Goal: Task Accomplishment & Management: Manage account settings

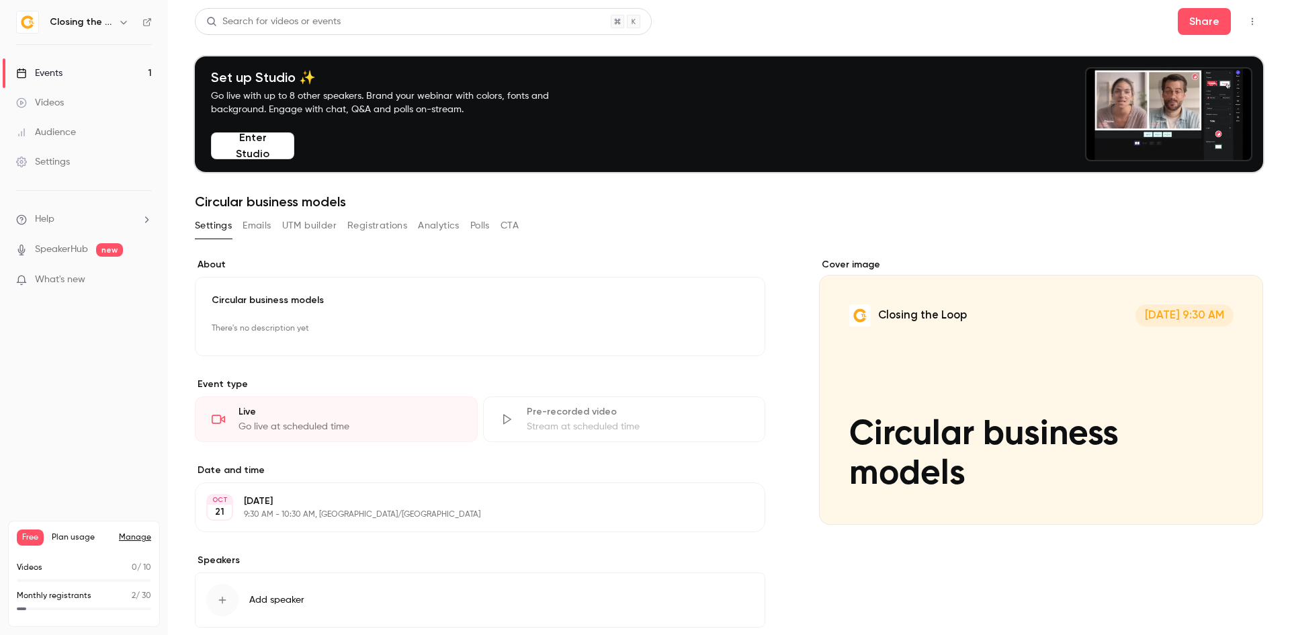
click at [711, 327] on icon "button" at bounding box center [712, 329] width 9 height 9
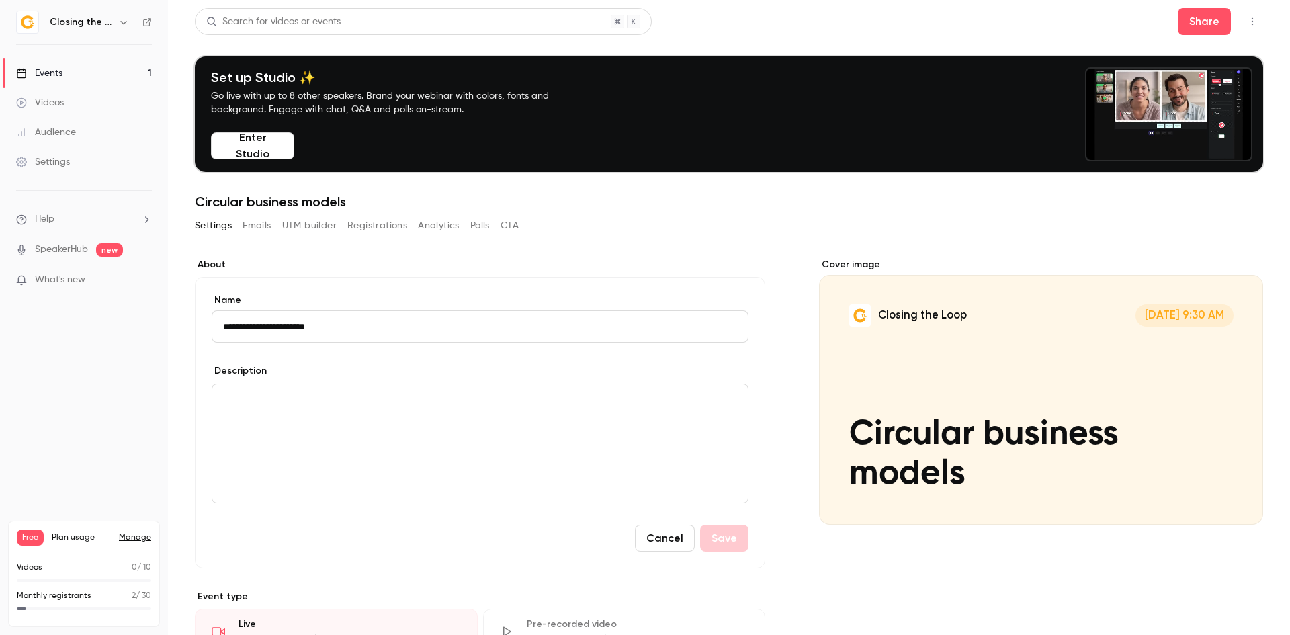
click at [454, 332] on input "**********" at bounding box center [480, 326] width 537 height 32
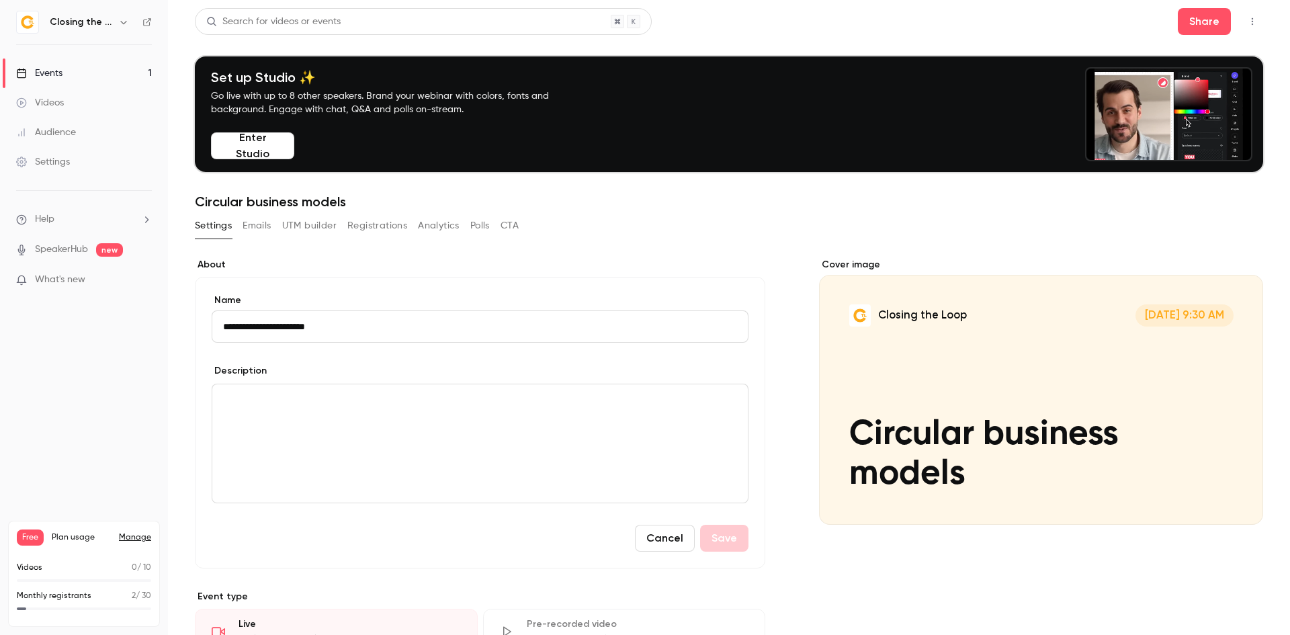
click at [454, 332] on input "**********" at bounding box center [480, 326] width 537 height 32
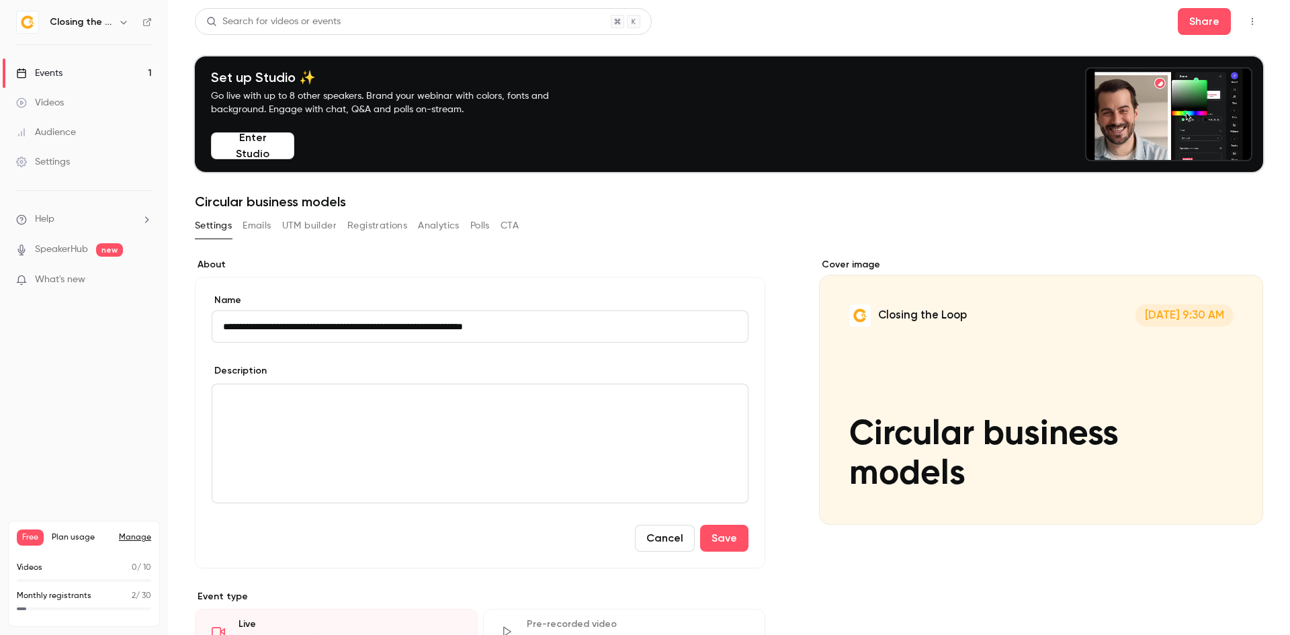
type input "**********"
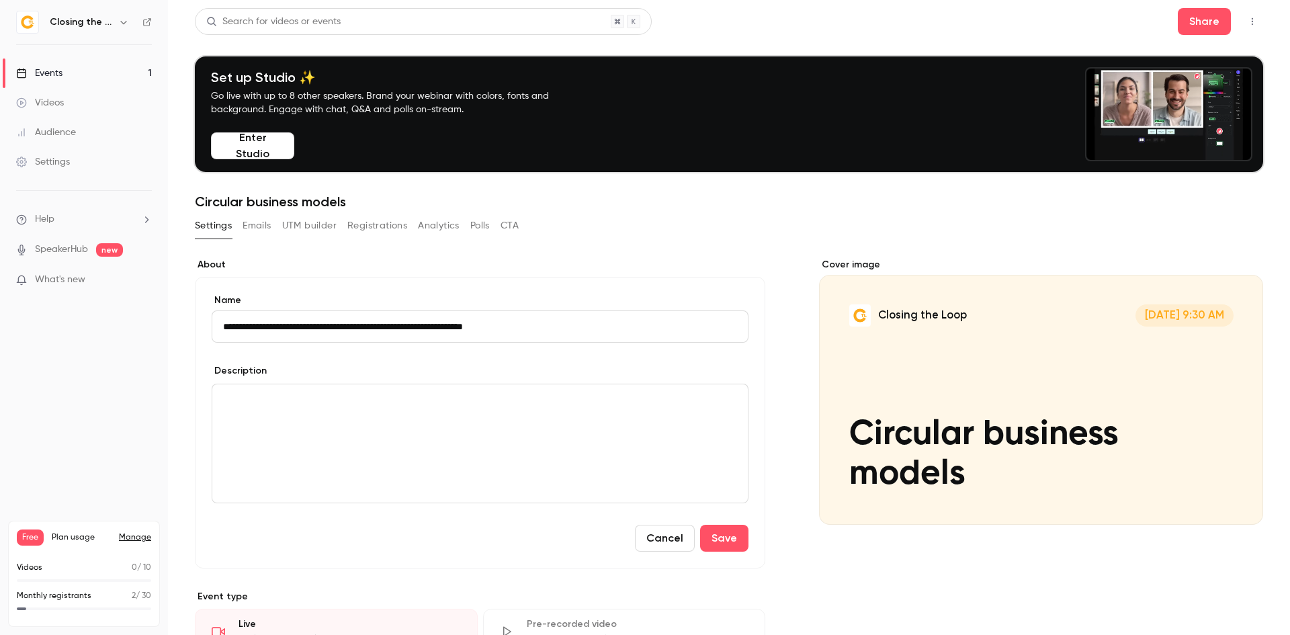
click at [461, 406] on p "editor" at bounding box center [480, 400] width 514 height 16
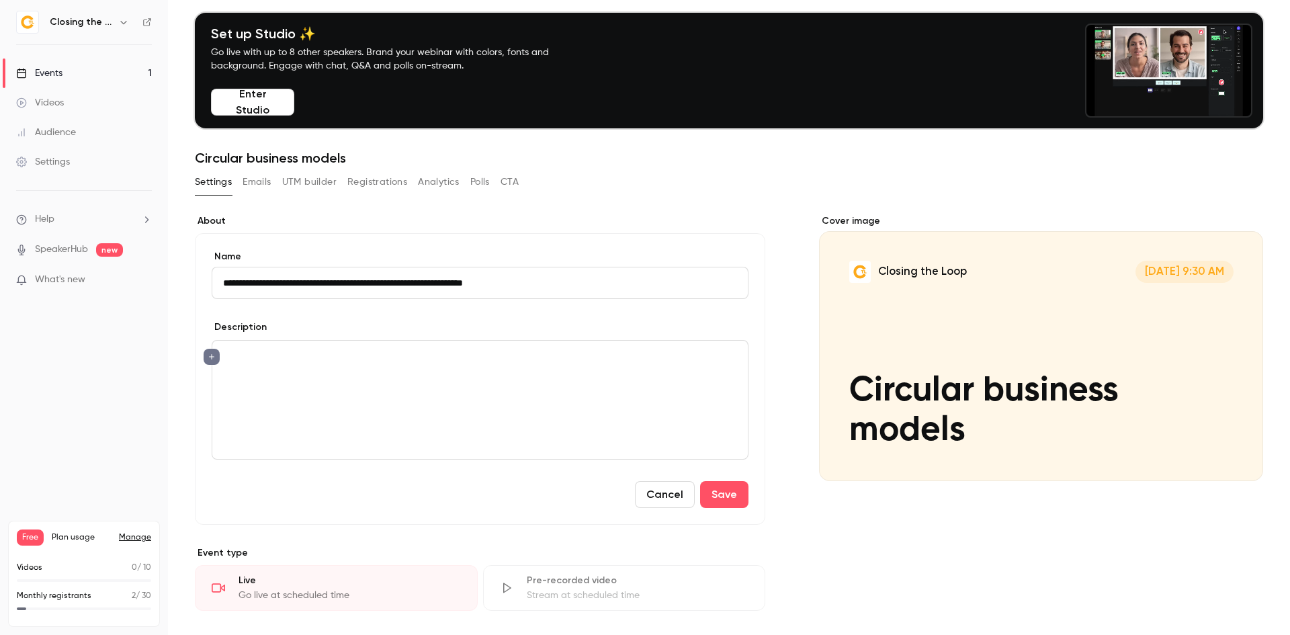
scroll to position [67, 0]
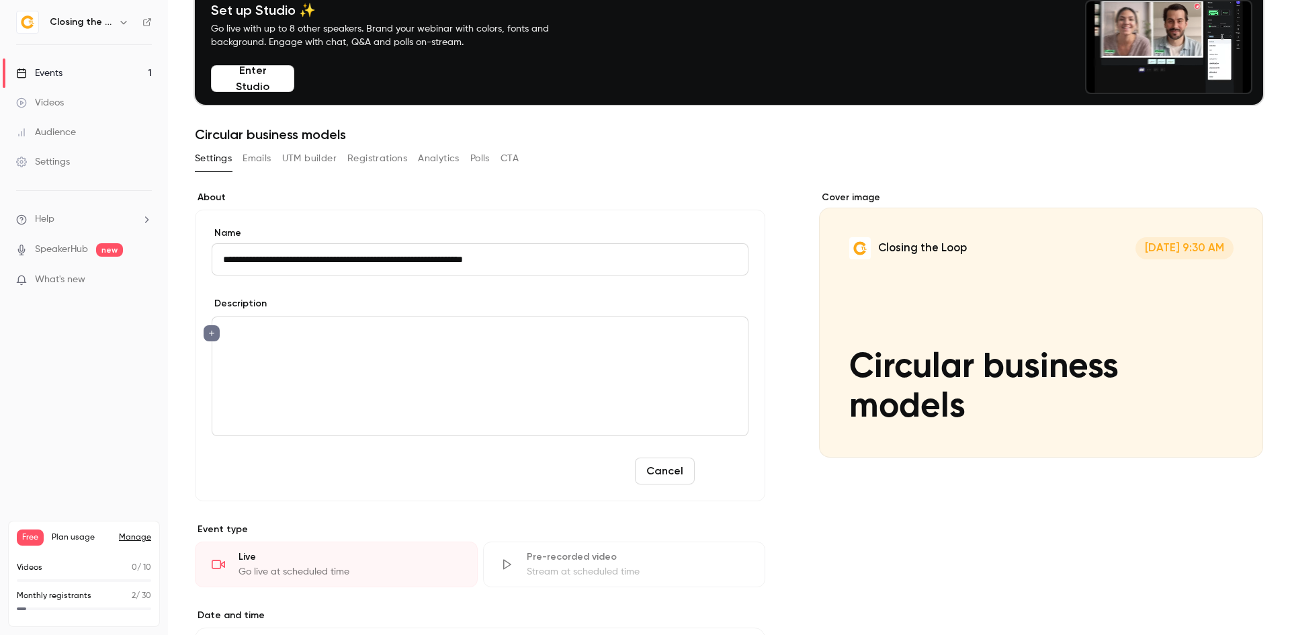
click at [718, 478] on button "Save" at bounding box center [724, 471] width 48 height 27
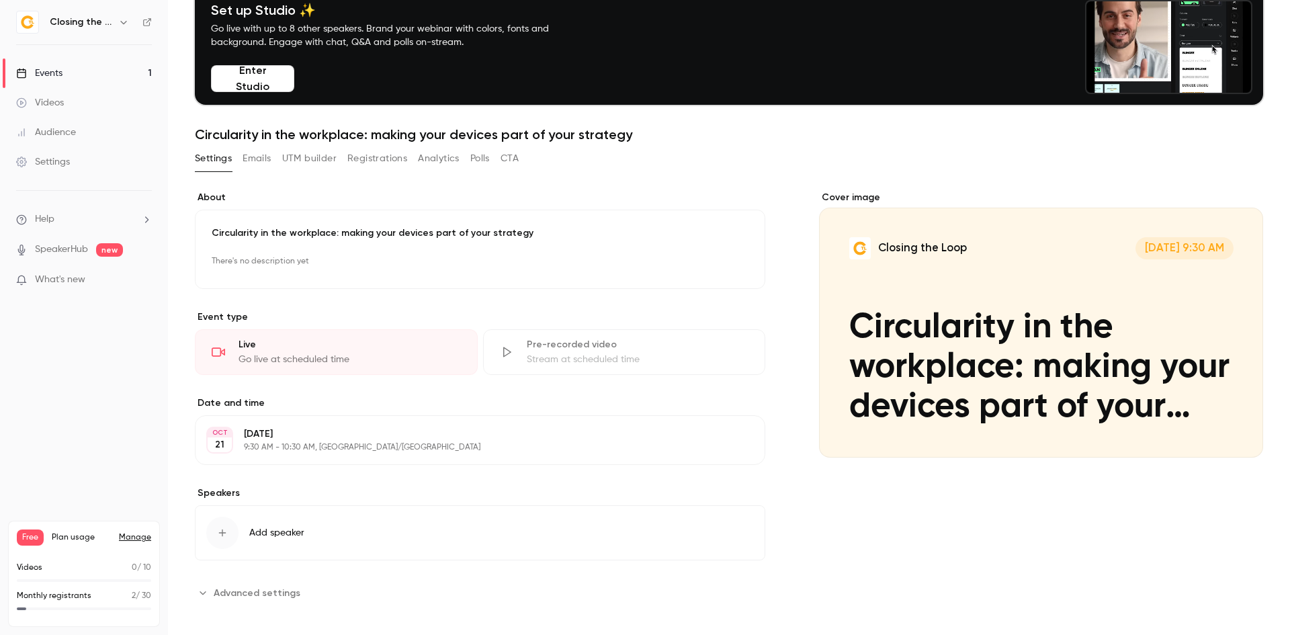
click at [316, 440] on p "[DATE]" at bounding box center [469, 433] width 450 height 13
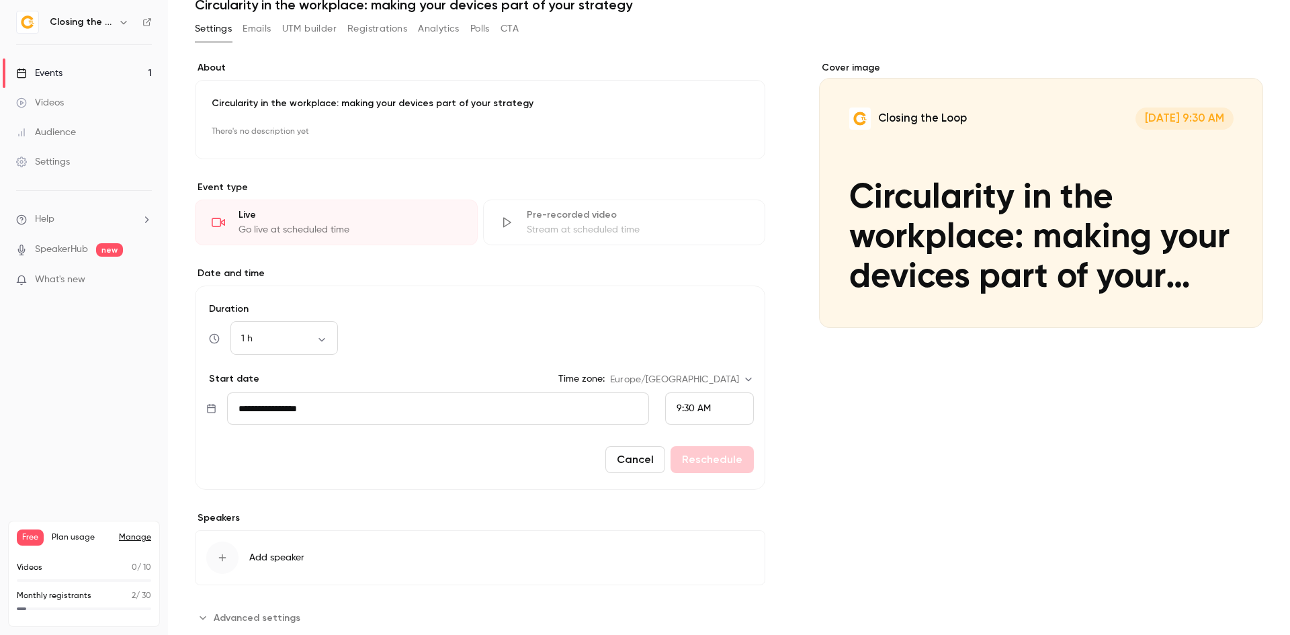
scroll to position [202, 0]
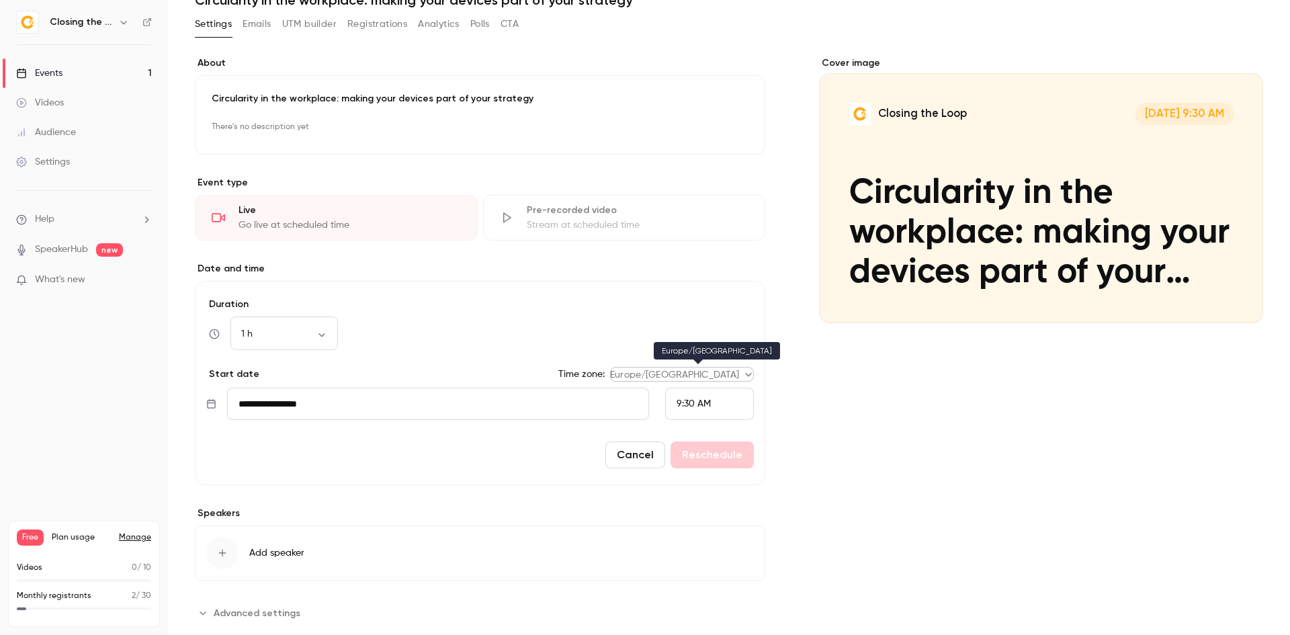
click at [694, 372] on body "**********" at bounding box center [645, 317] width 1290 height 635
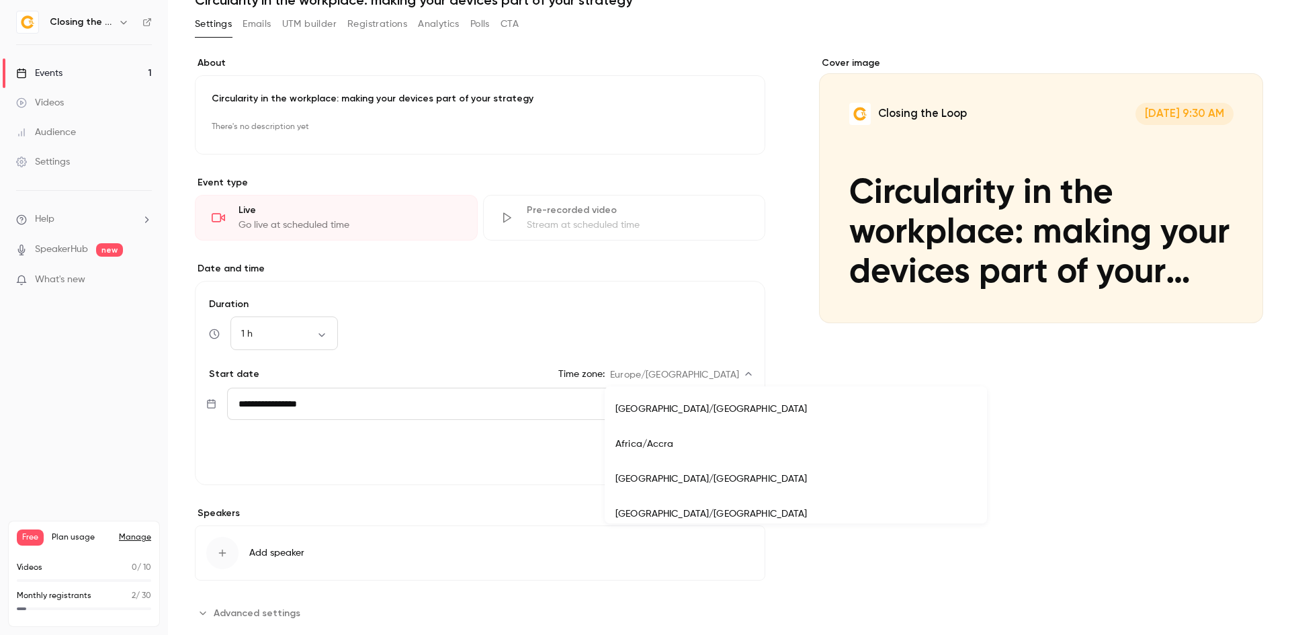
scroll to position [10822, 0]
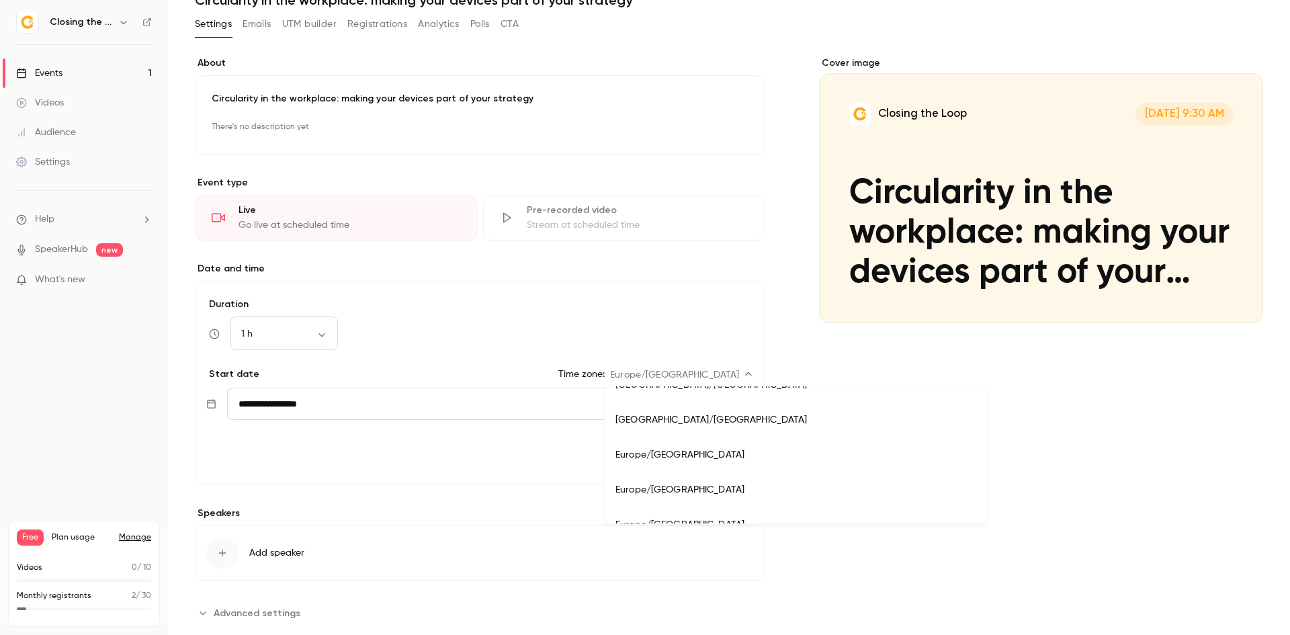
click at [694, 372] on div at bounding box center [645, 317] width 1290 height 635
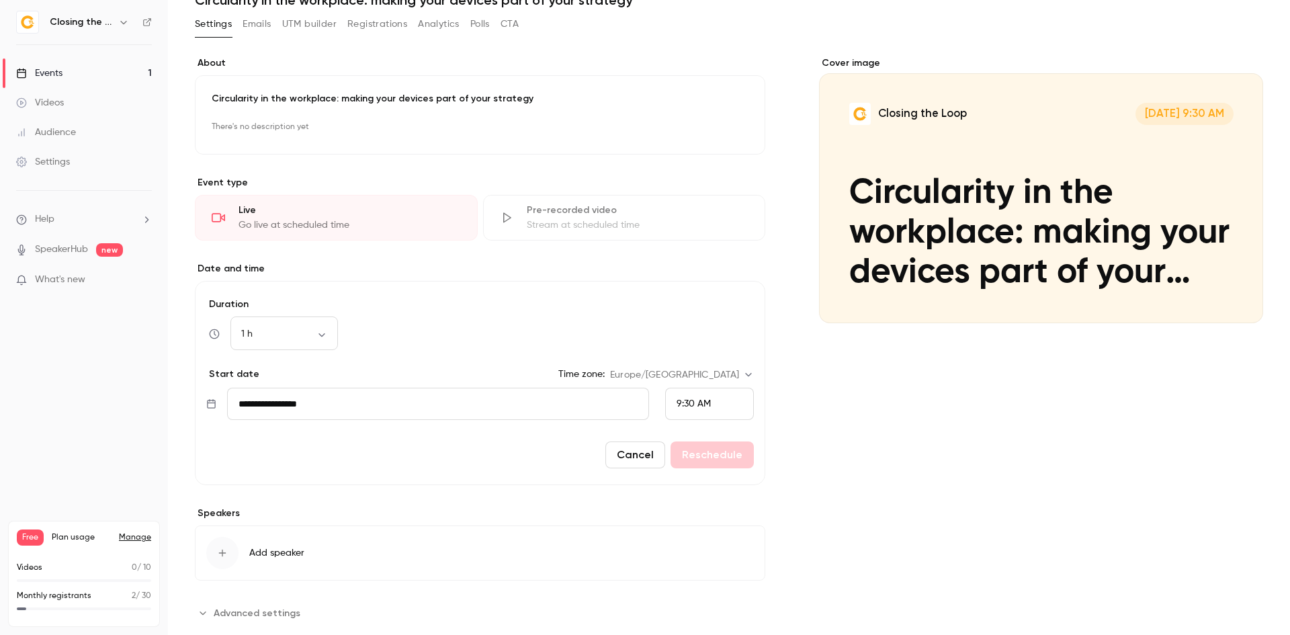
click at [681, 410] on div "9:30 AM" at bounding box center [694, 404] width 34 height 14
click at [712, 290] on div "12:00 PM" at bounding box center [704, 289] width 66 height 14
click at [692, 395] on div "12:00 PM" at bounding box center [709, 404] width 89 height 32
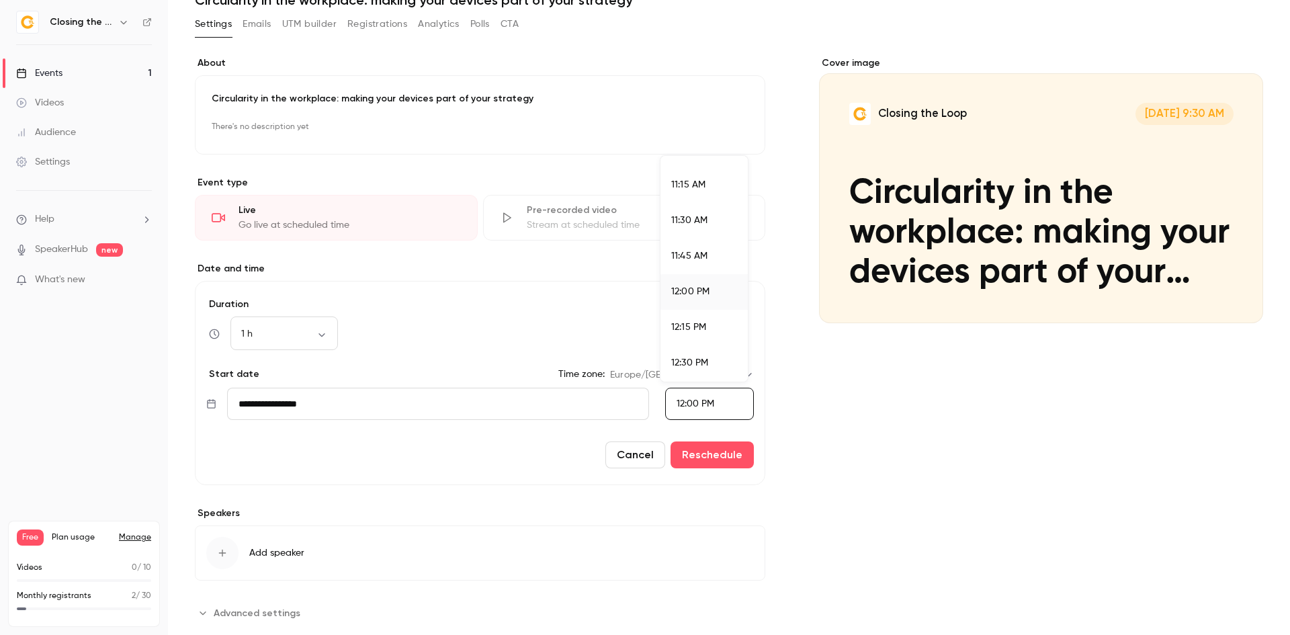
scroll to position [1615, 0]
click at [702, 272] on span "12:00 PM" at bounding box center [690, 267] width 38 height 9
click at [708, 454] on button "Reschedule" at bounding box center [712, 455] width 83 height 27
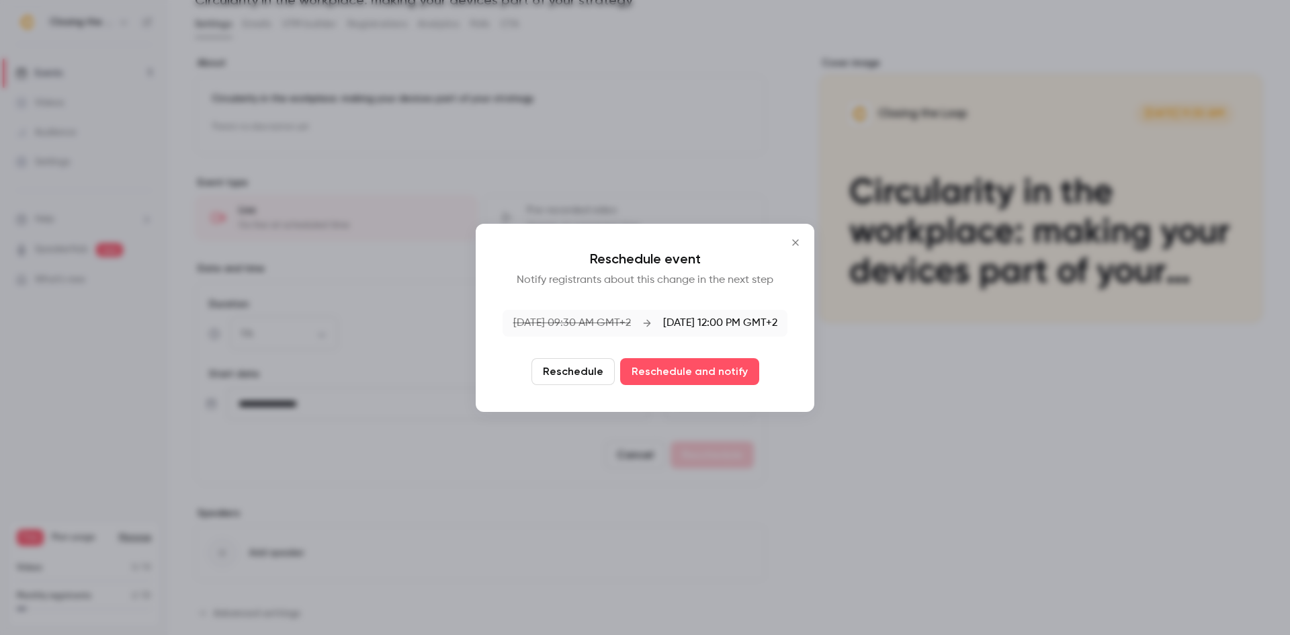
click at [592, 370] on button "Reschedule" at bounding box center [573, 371] width 83 height 27
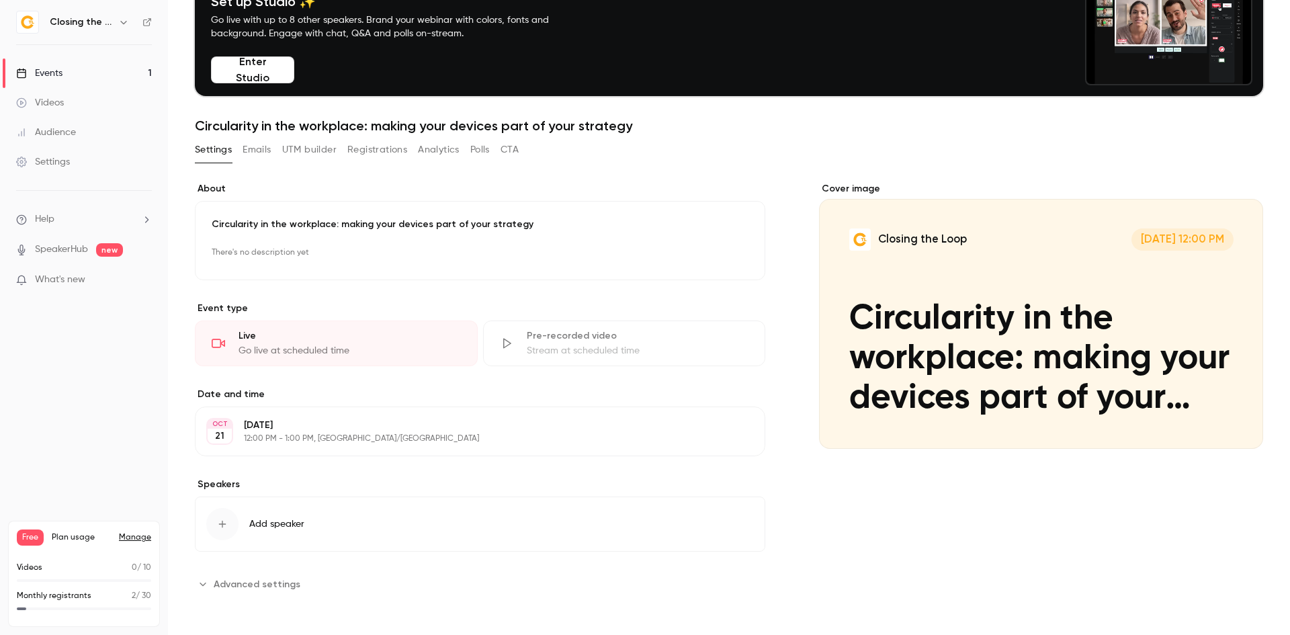
click at [737, 427] on button "Edit" at bounding box center [729, 432] width 49 height 22
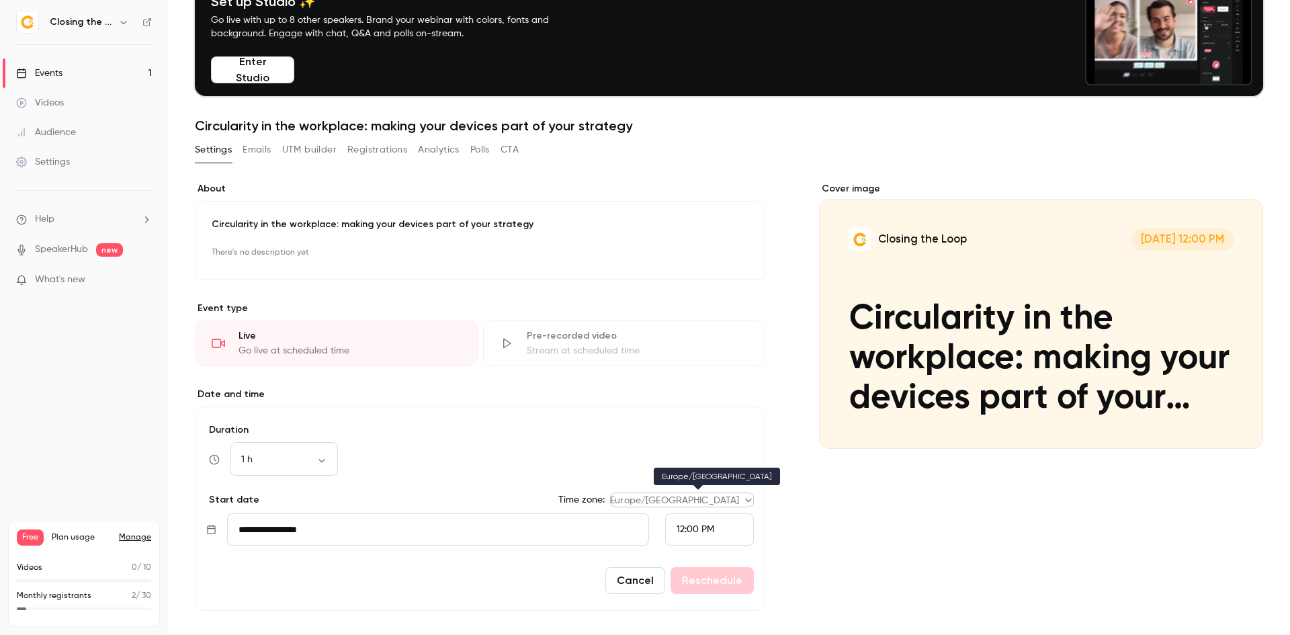
click at [704, 499] on body "**********" at bounding box center [645, 317] width 1290 height 635
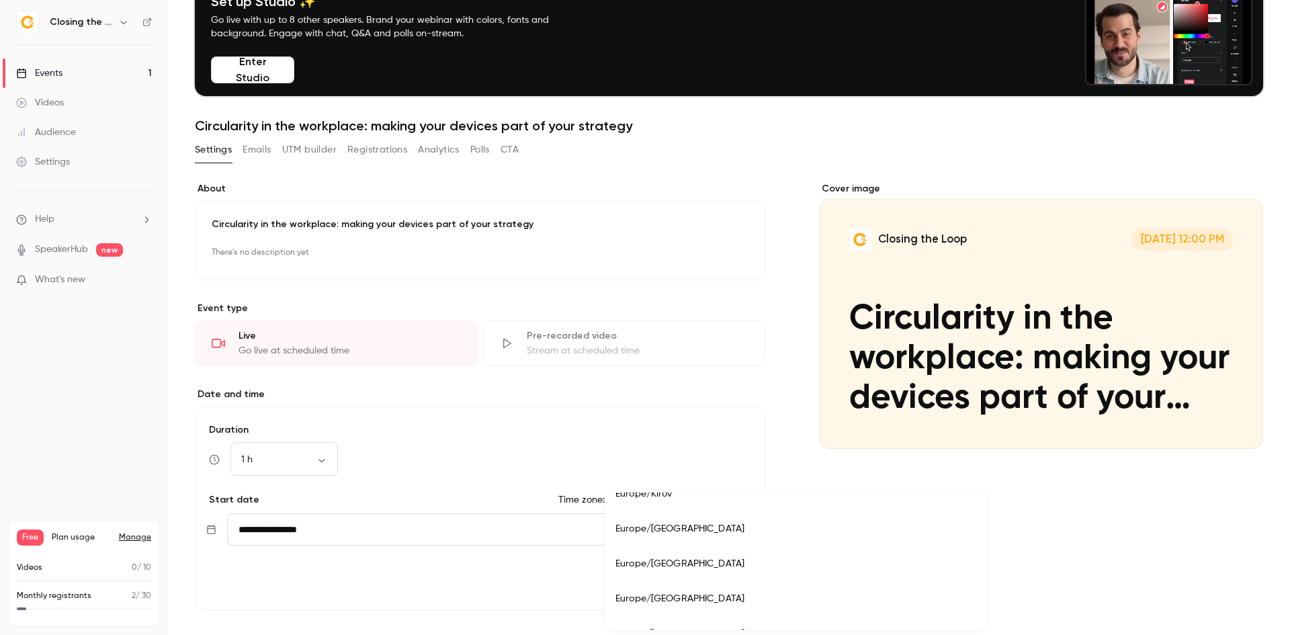
scroll to position [11725, 0]
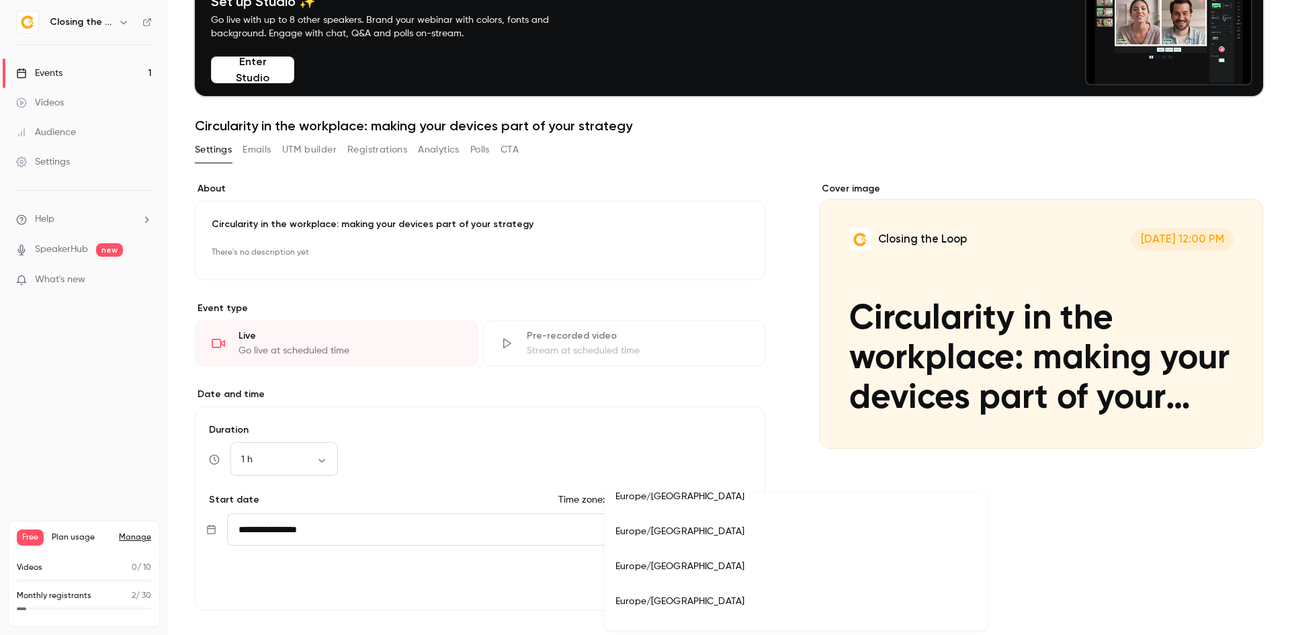
click at [683, 542] on li "Europe/[GEOGRAPHIC_DATA]" at bounding box center [796, 531] width 382 height 35
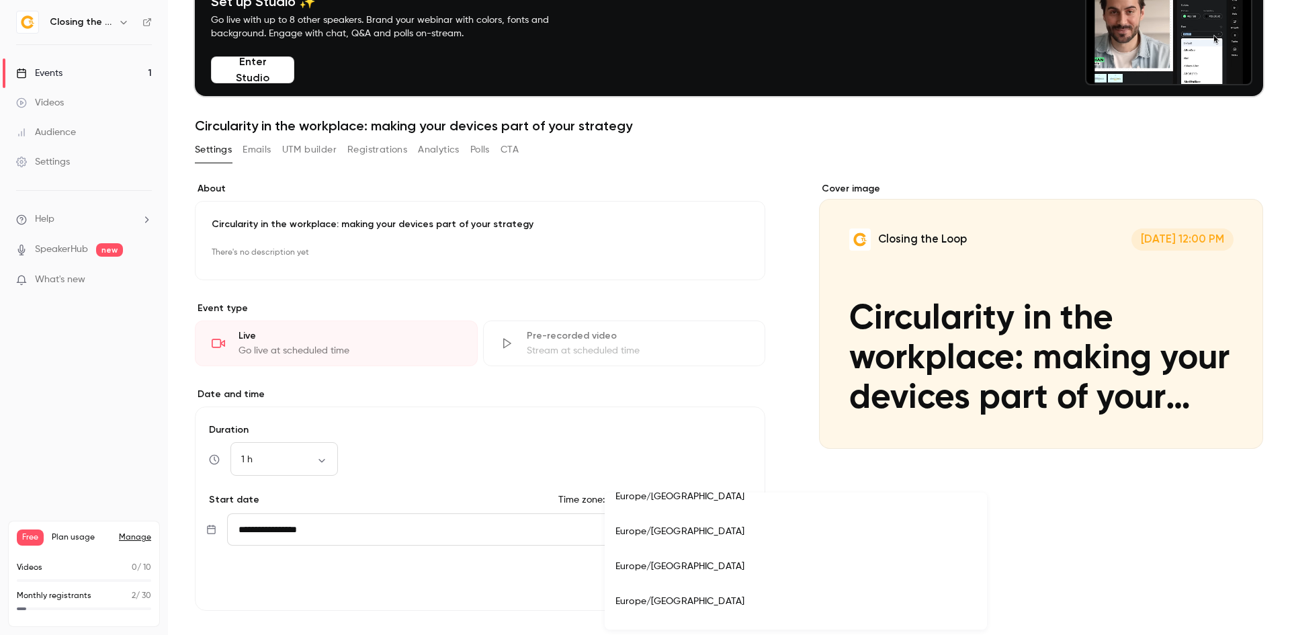
type input "**********"
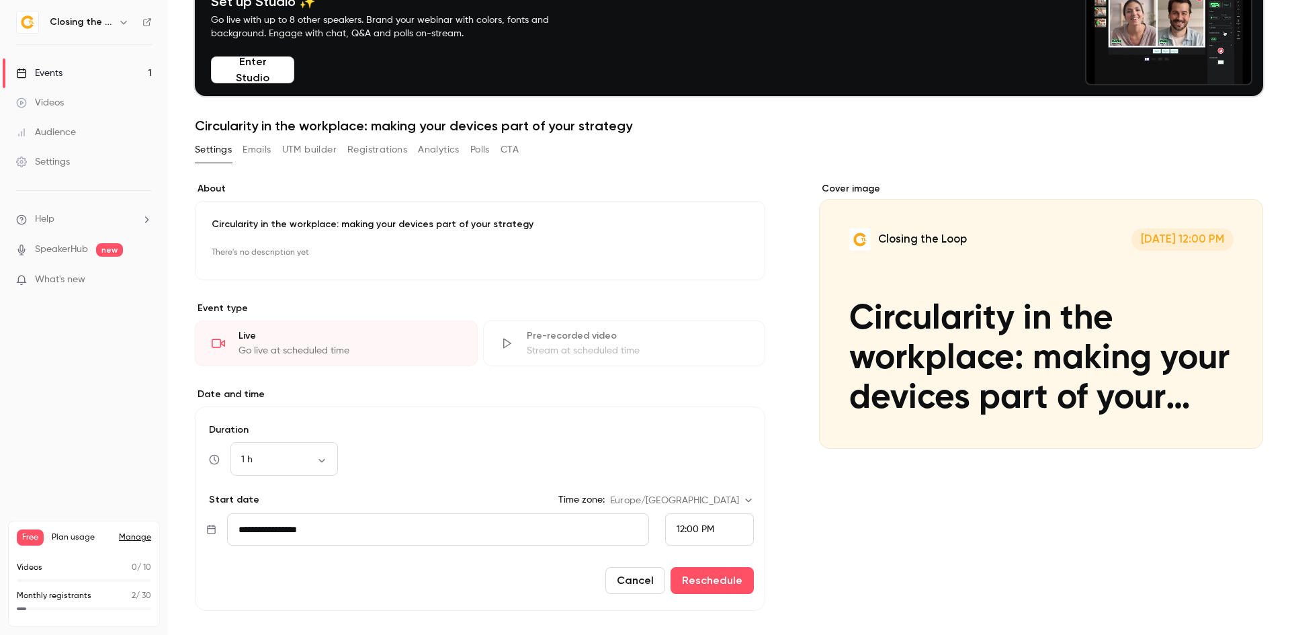
click at [693, 530] on span "12:00 PM" at bounding box center [696, 529] width 38 height 9
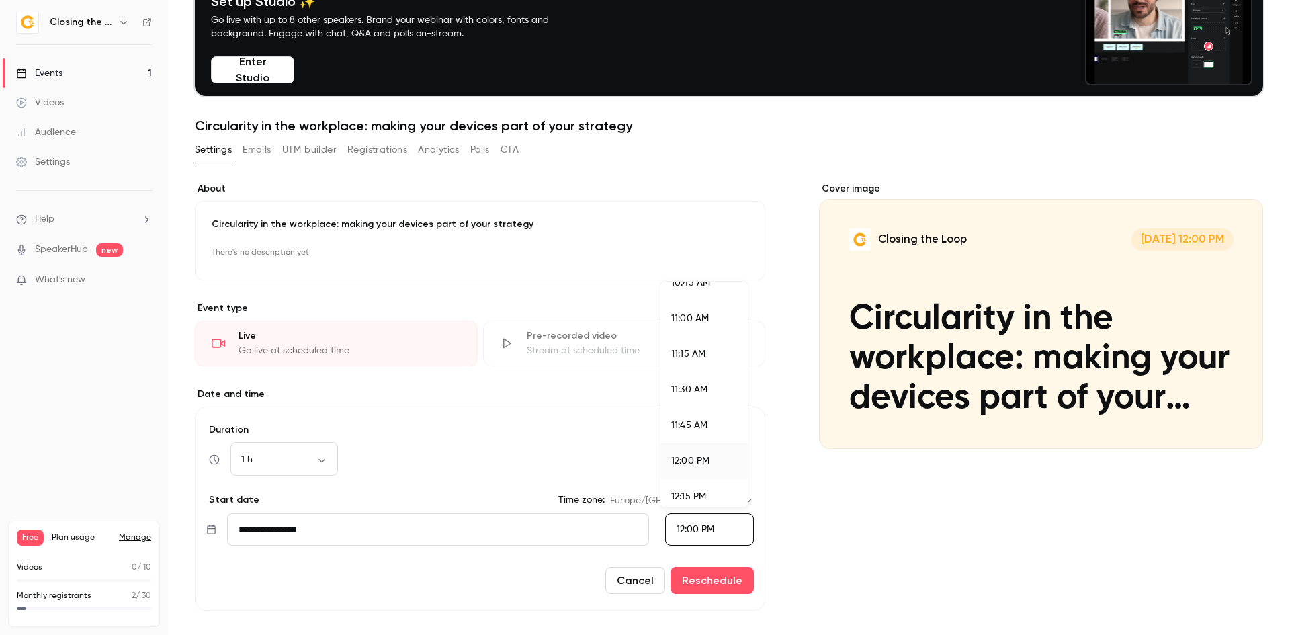
click at [694, 326] on li "11:00 AM" at bounding box center [704, 319] width 87 height 36
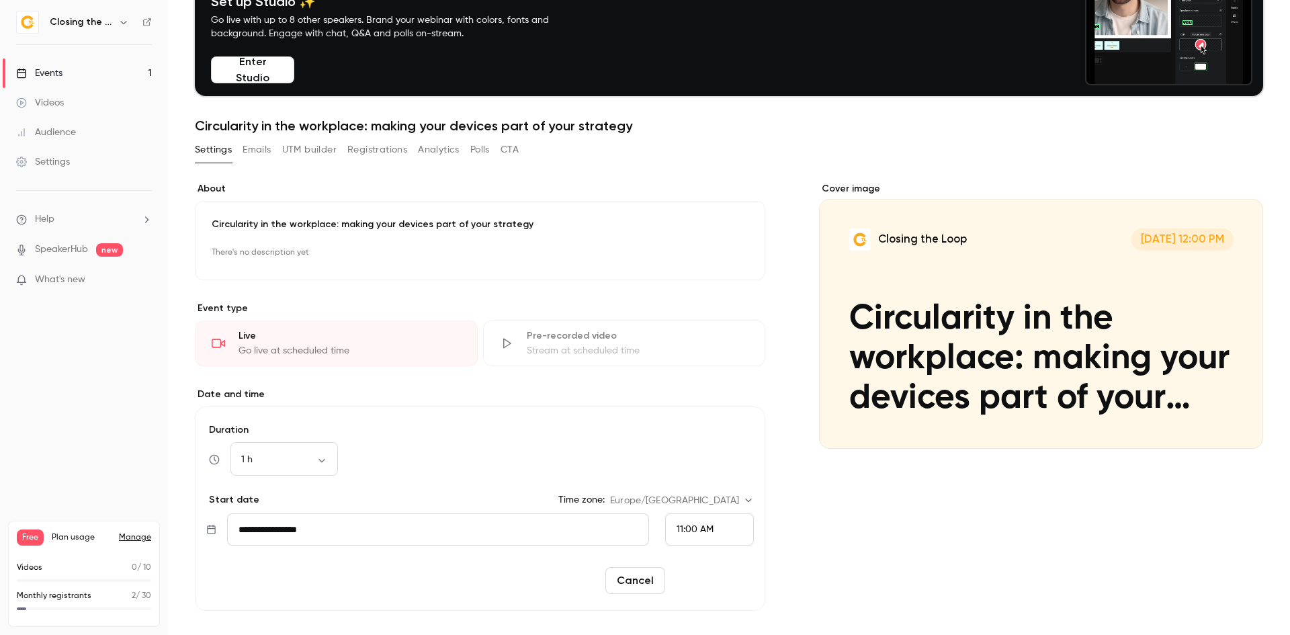
click at [699, 583] on button "Reschedule" at bounding box center [712, 580] width 83 height 27
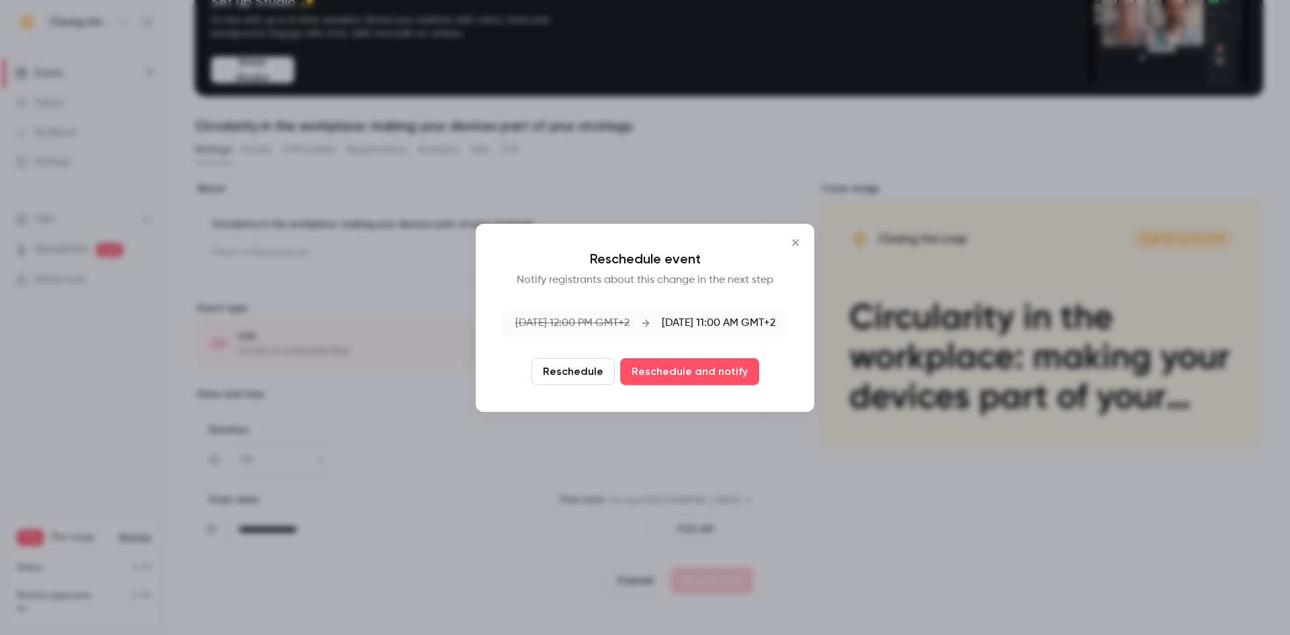
click at [587, 378] on button "Reschedule" at bounding box center [573, 371] width 83 height 27
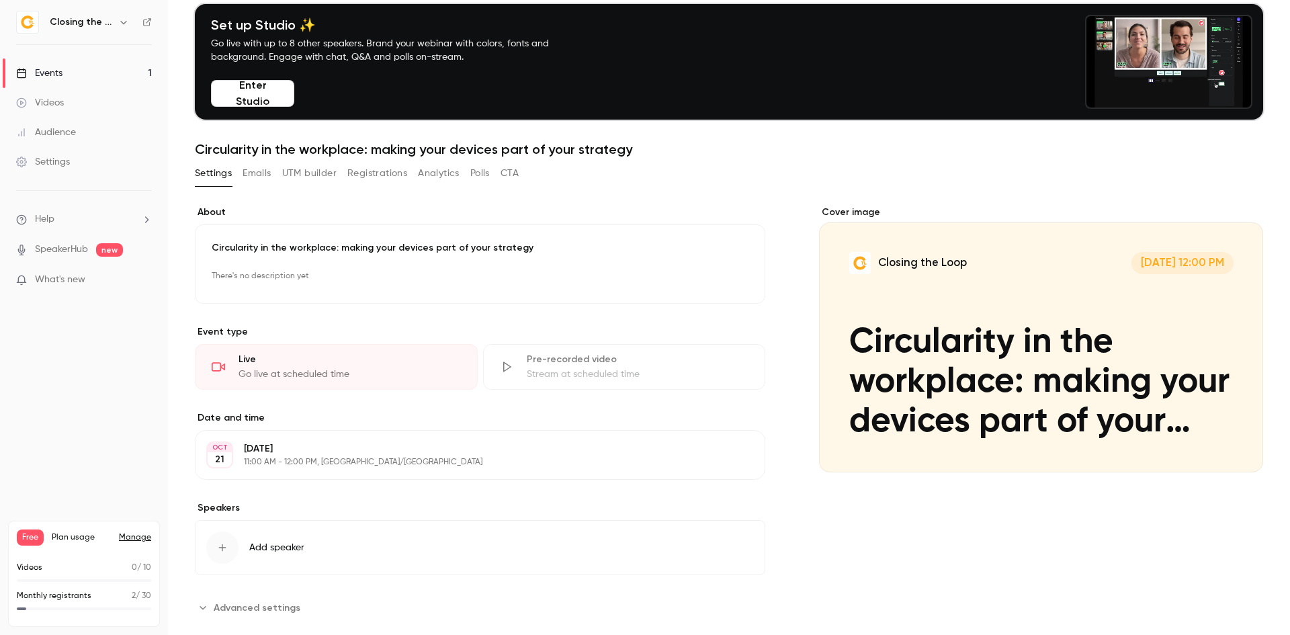
scroll to position [76, 0]
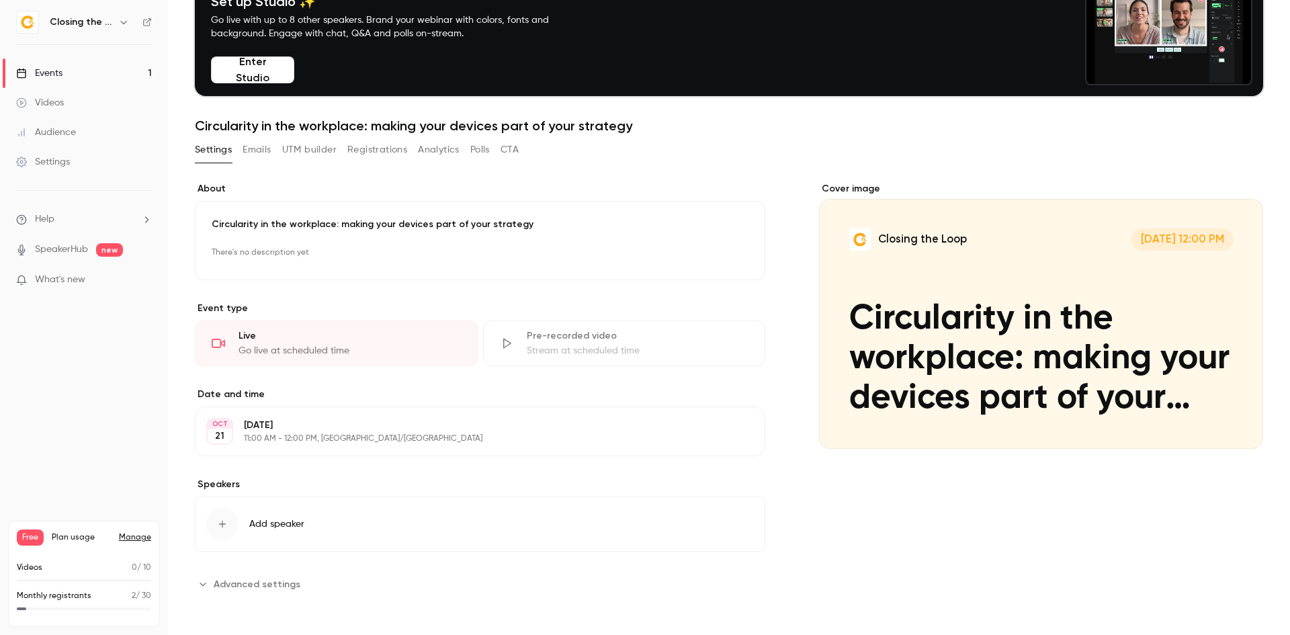
click at [73, 73] on link "Events 1" at bounding box center [84, 73] width 168 height 30
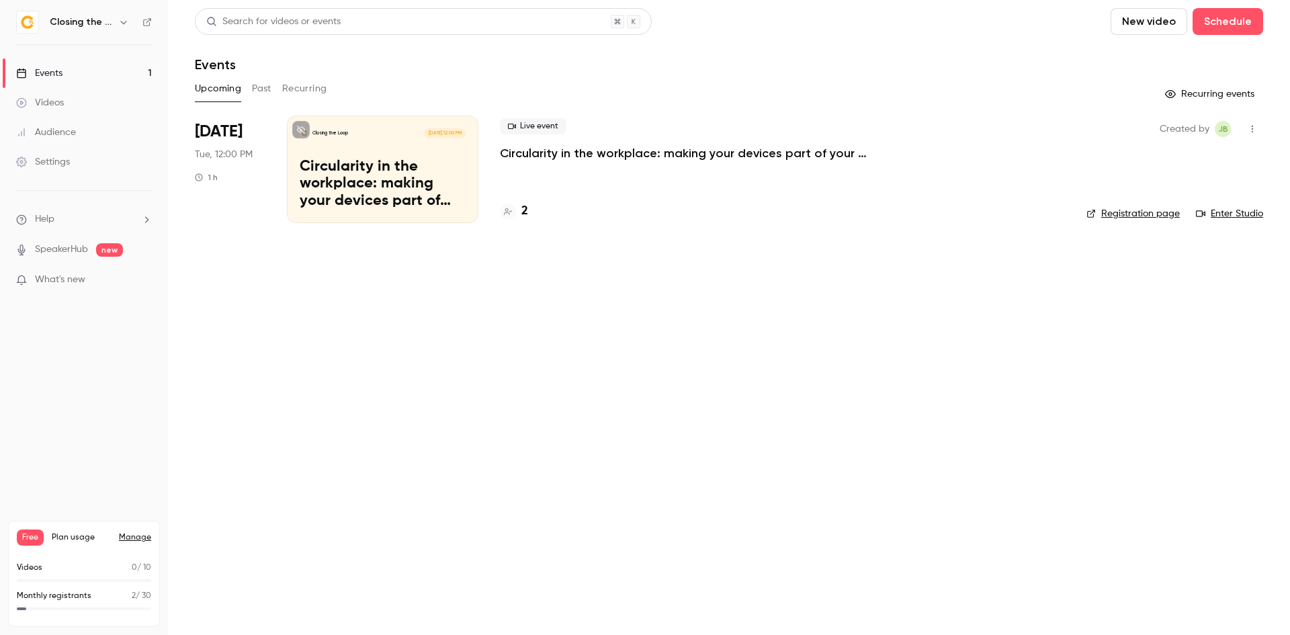
click at [260, 91] on button "Past" at bounding box center [261, 89] width 19 height 22
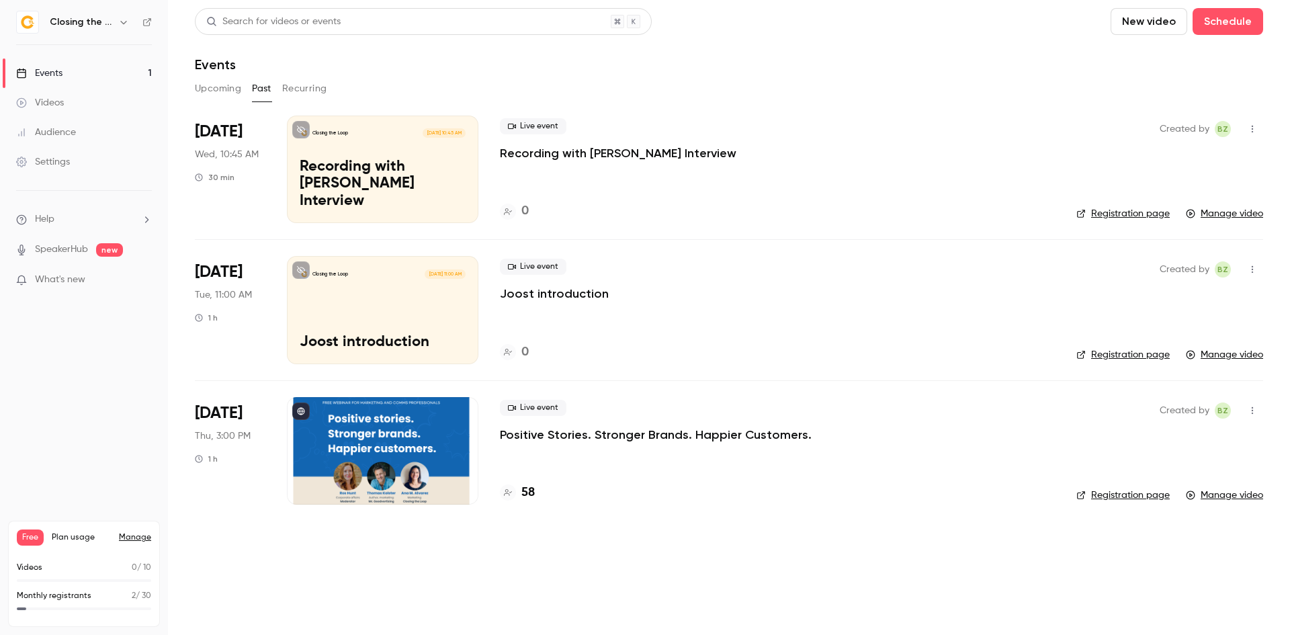
click at [1107, 497] on link "Registration page" at bounding box center [1123, 495] width 93 height 13
click at [423, 434] on div at bounding box center [383, 451] width 192 height 108
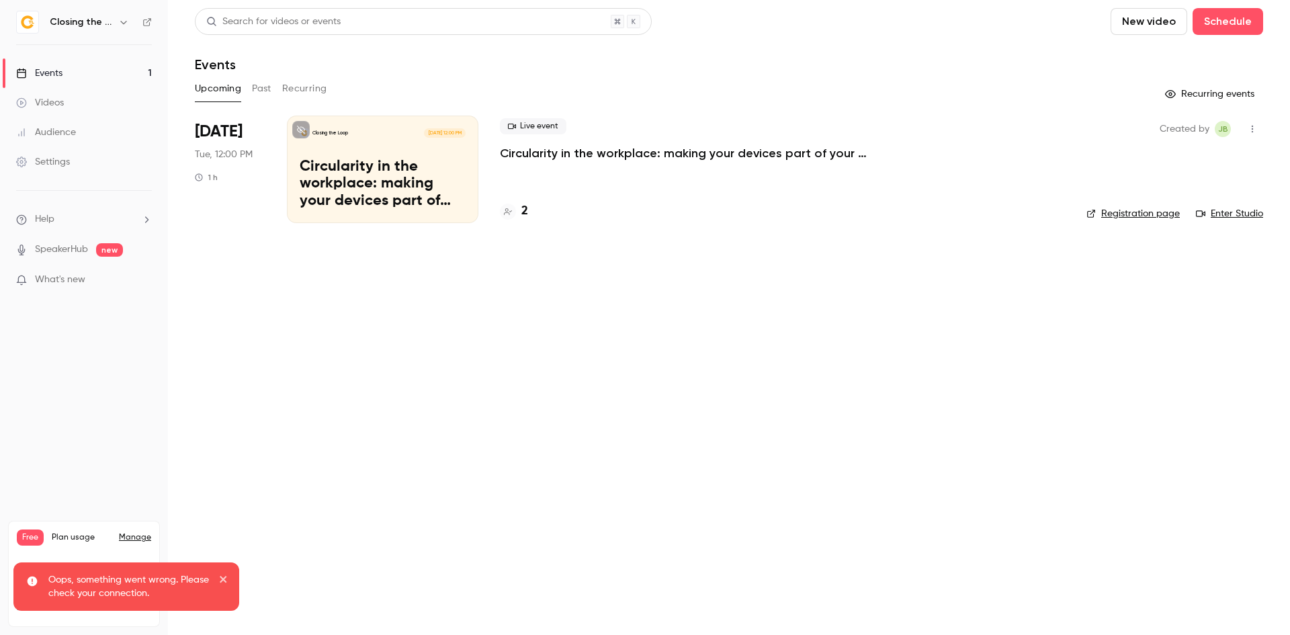
click at [228, 577] on div "Oops, something went wrong. Please check your connection." at bounding box center [126, 586] width 226 height 48
